Goal: Transaction & Acquisition: Purchase product/service

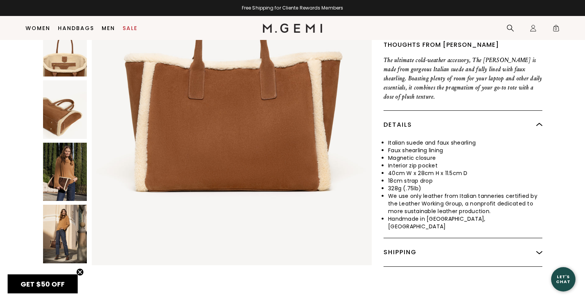
scroll to position [134, 0]
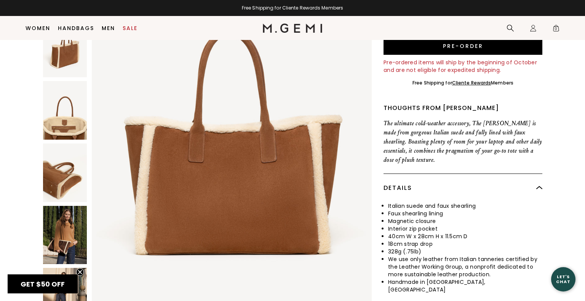
click at [69, 116] on img at bounding box center [65, 110] width 44 height 59
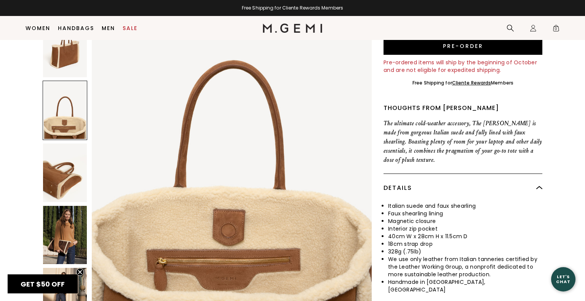
scroll to position [761, 0]
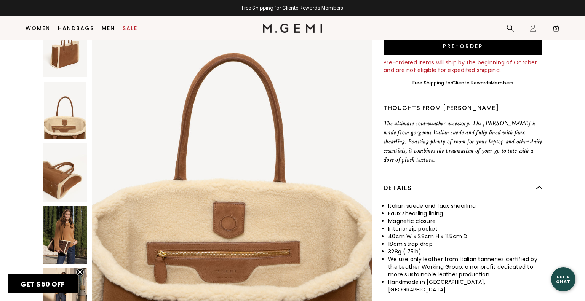
click at [61, 170] on img at bounding box center [65, 172] width 44 height 59
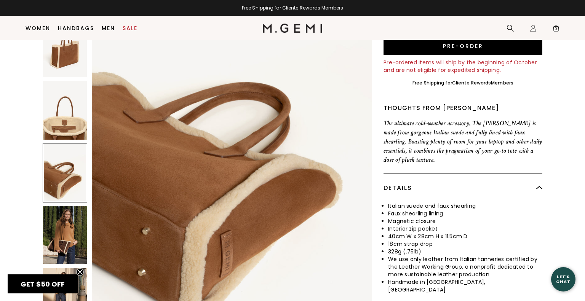
scroll to position [1141, 0]
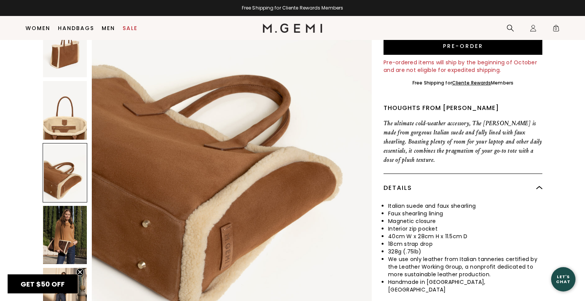
click at [66, 231] on img at bounding box center [65, 235] width 44 height 59
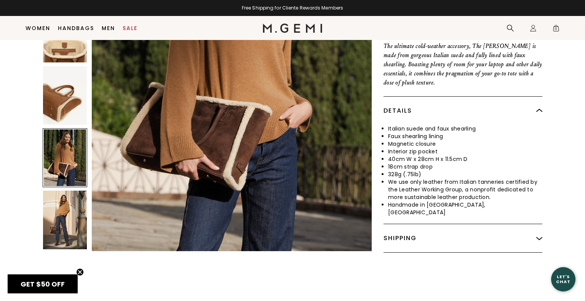
scroll to position [212, 0]
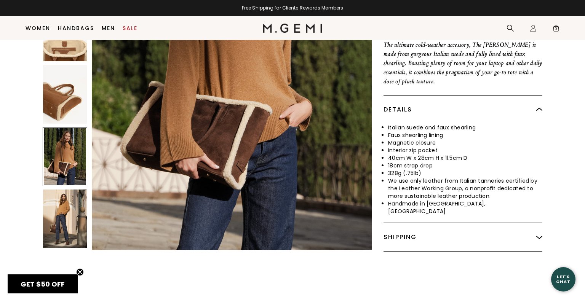
click at [75, 204] on img at bounding box center [65, 219] width 44 height 59
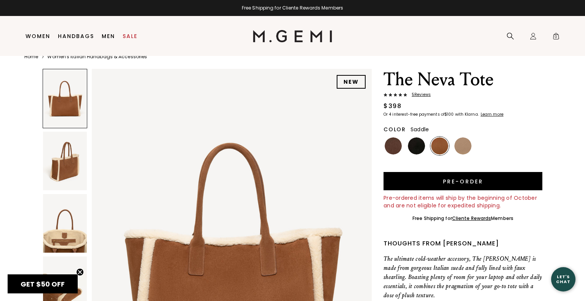
scroll to position [0, 0]
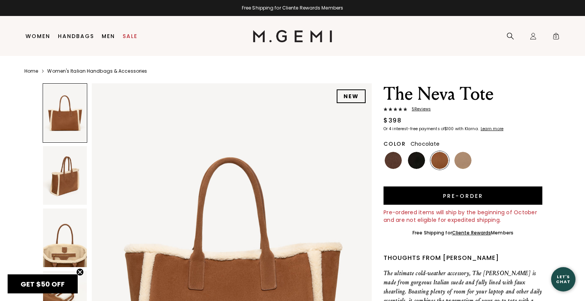
click at [392, 166] on img at bounding box center [392, 160] width 17 height 17
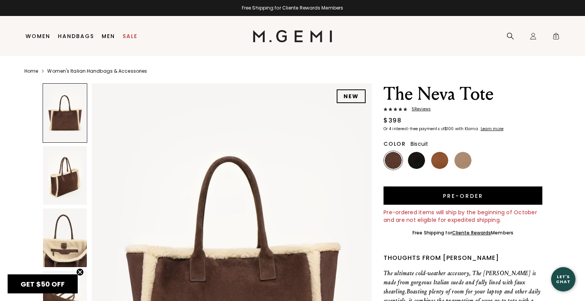
click at [465, 159] on img at bounding box center [462, 160] width 17 height 17
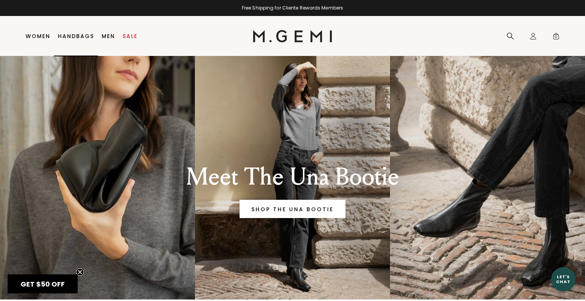
click at [74, 34] on link "Handbags" at bounding box center [76, 36] width 36 height 6
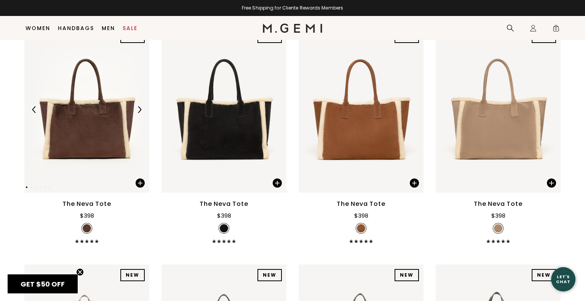
scroll to position [134, 0]
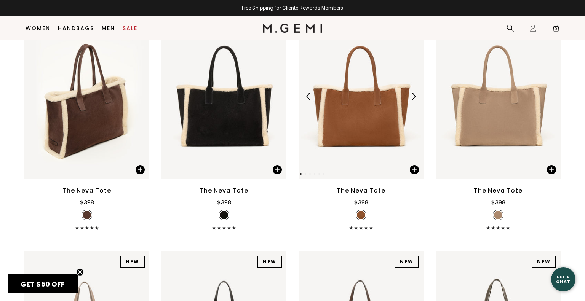
click at [358, 130] on img at bounding box center [360, 96] width 125 height 166
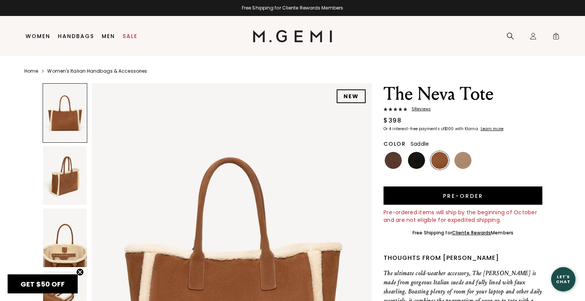
click at [480, 199] on button "Pre-order" at bounding box center [462, 195] width 159 height 18
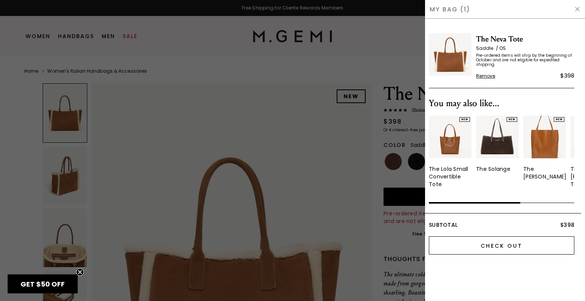
click at [498, 244] on input "Check Out" at bounding box center [500, 245] width 145 height 18
